Goal: Information Seeking & Learning: Learn about a topic

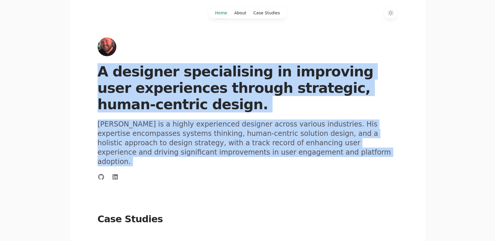
drag, startPoint x: 93, startPoint y: 69, endPoint x: 215, endPoint y: 158, distance: 150.6
click at [215, 158] on div "A designer specialising in improving user experiences through strategic, human-…" at bounding box center [247, 121] width 356 height 117
copy div "A designer specialising in improving user experiences through strategic, human-…"
click at [59, 127] on div "A designer specialising in improving user experiences through strategic, human-…" at bounding box center [247, 121] width 495 height 117
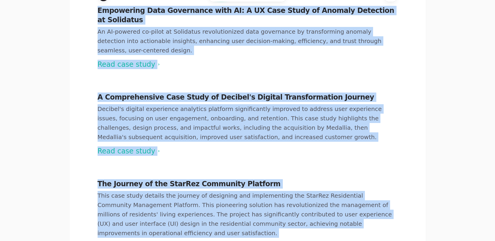
scroll to position [273, 0]
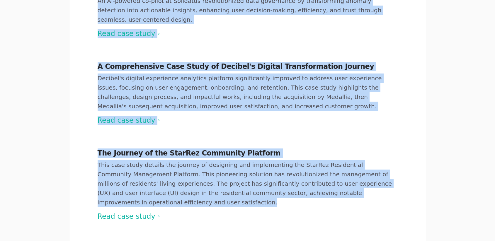
drag, startPoint x: 95, startPoint y: 51, endPoint x: 442, endPoint y: 180, distance: 370.0
click at [442, 180] on div "Case Studies Empowering Data Governance with AI: A UX Case Study of Anomaly Det…" at bounding box center [247, 80] width 495 height 281
copy div "Case Studies Empowering Data Governance with AI: A UX Case Study of Anomaly Det…"
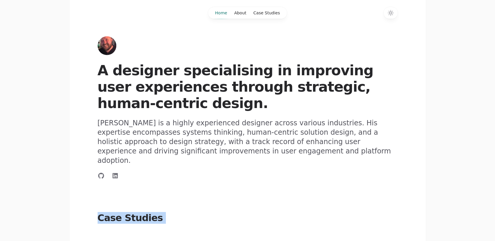
scroll to position [0, 0]
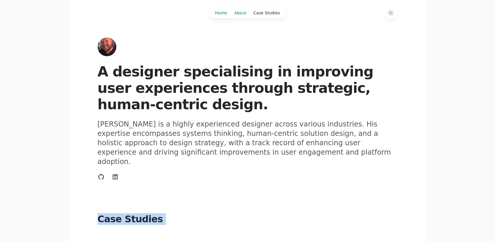
click at [240, 12] on link "About" at bounding box center [240, 13] width 19 height 12
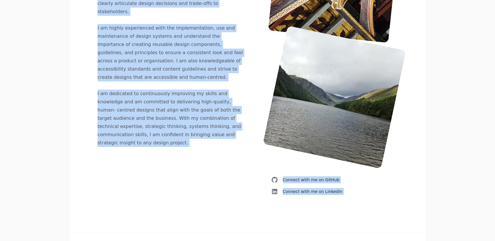
scroll to position [290, 0]
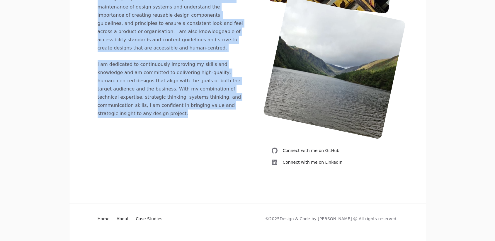
drag, startPoint x: 95, startPoint y: 64, endPoint x: 176, endPoint y: 62, distance: 81.5
copy div "I’m Andrew 👋🏼 I am a seasoned professional with a strong understanding of the s…"
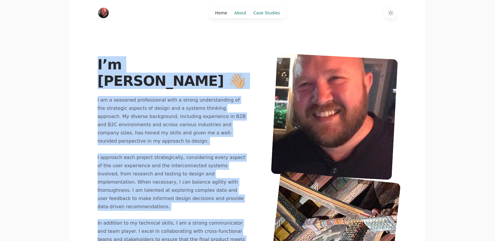
click at [273, 10] on link "Case Studies" at bounding box center [267, 13] width 34 height 12
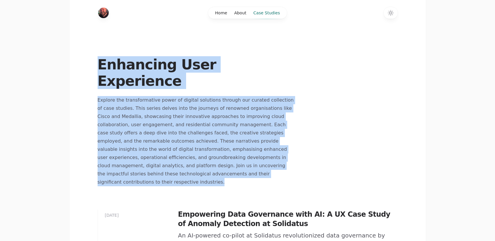
drag, startPoint x: 98, startPoint y: 63, endPoint x: 222, endPoint y: 160, distance: 157.7
click at [222, 160] on header "Enhancing User Experience Explore the transformative power of digital solutions…" at bounding box center [196, 121] width 197 height 130
copy header "Enhancing User Experience Explore the transformative power of digital solutions…"
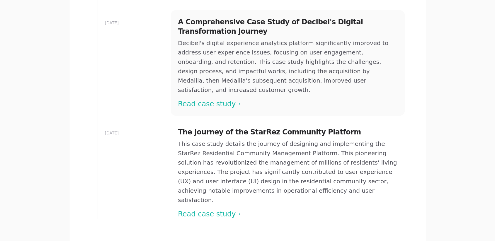
scroll to position [284, 0]
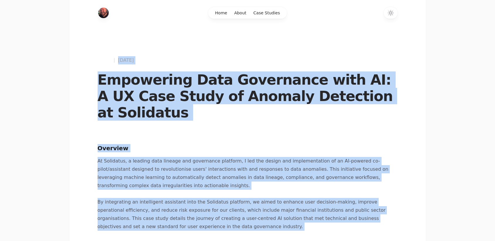
drag, startPoint x: 98, startPoint y: 80, endPoint x: 122, endPoint y: 235, distance: 157.0
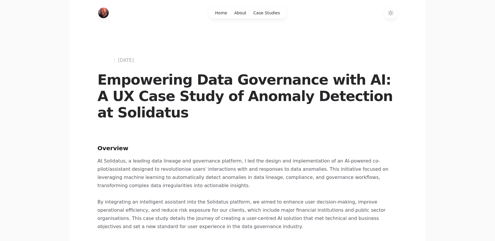
drag, startPoint x: 96, startPoint y: 80, endPoint x: 42, endPoint y: 105, distance: 59.0
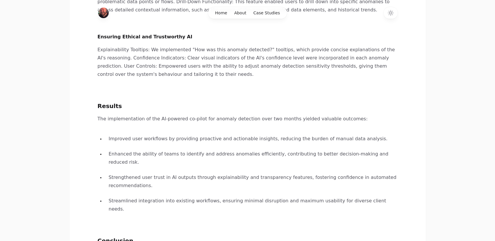
scroll to position [978, 0]
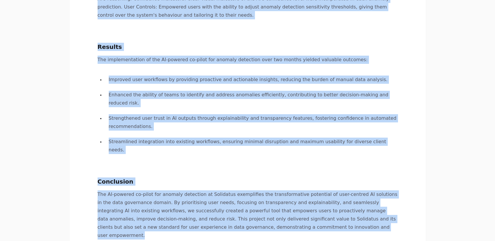
drag, startPoint x: 93, startPoint y: 75, endPoint x: 271, endPoint y: 157, distance: 196.0
copy work "Empowering Data Governance with AI: A UX Case Study of Anomaly Detection at Sol…"
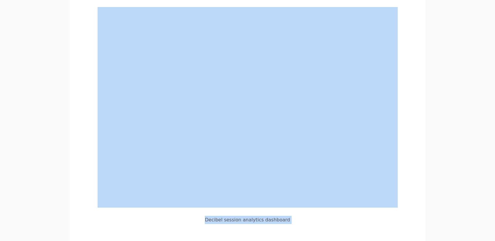
scroll to position [1458, 0]
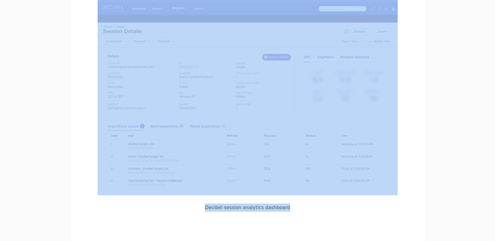
drag, startPoint x: 98, startPoint y: 81, endPoint x: 291, endPoint y: 149, distance: 204.0
copy work "A Comprehensive Case Study of Decibel's Digital Transformation Journey August 1…"
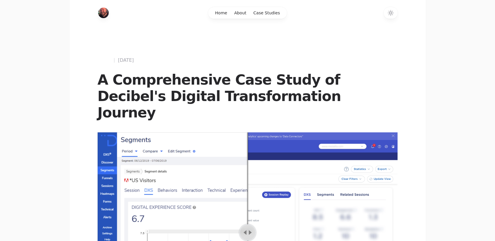
scroll to position [0, 0]
click at [244, 12] on link "About" at bounding box center [240, 13] width 19 height 12
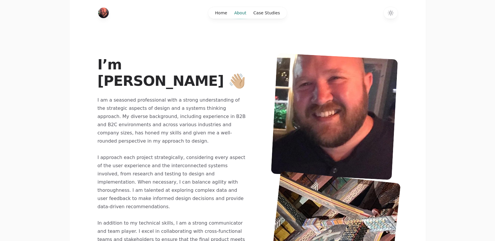
click at [32, 55] on main "I’m Andrew 👋🏼 I am a seasoned professional with a strong understanding of the s…" at bounding box center [247, 237] width 495 height 437
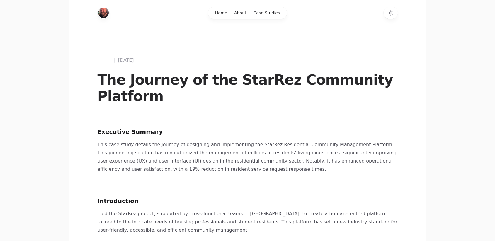
drag, startPoint x: 96, startPoint y: 77, endPoint x: 53, endPoint y: 102, distance: 49.5
drag, startPoint x: 92, startPoint y: 75, endPoint x: 50, endPoint y: 79, distance: 42.9
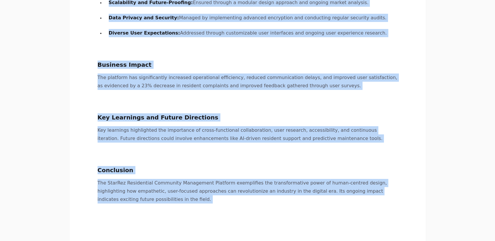
scroll to position [820, 0]
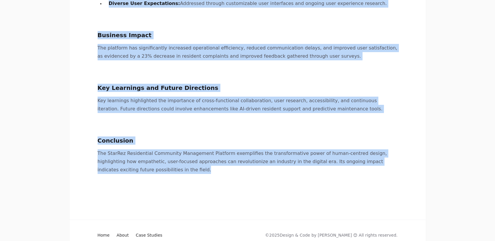
drag, startPoint x: 93, startPoint y: 77, endPoint x: 118, endPoint y: 154, distance: 80.2
copy work "The Journey of the StarRez Community Platform August 10, 2022 Executive Summary…"
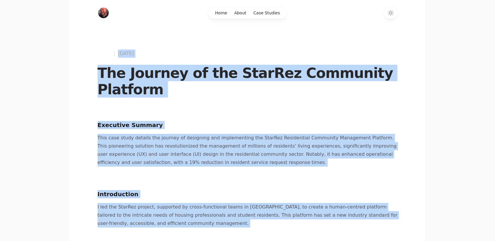
scroll to position [0, 0]
